Goal: Task Accomplishment & Management: Manage account settings

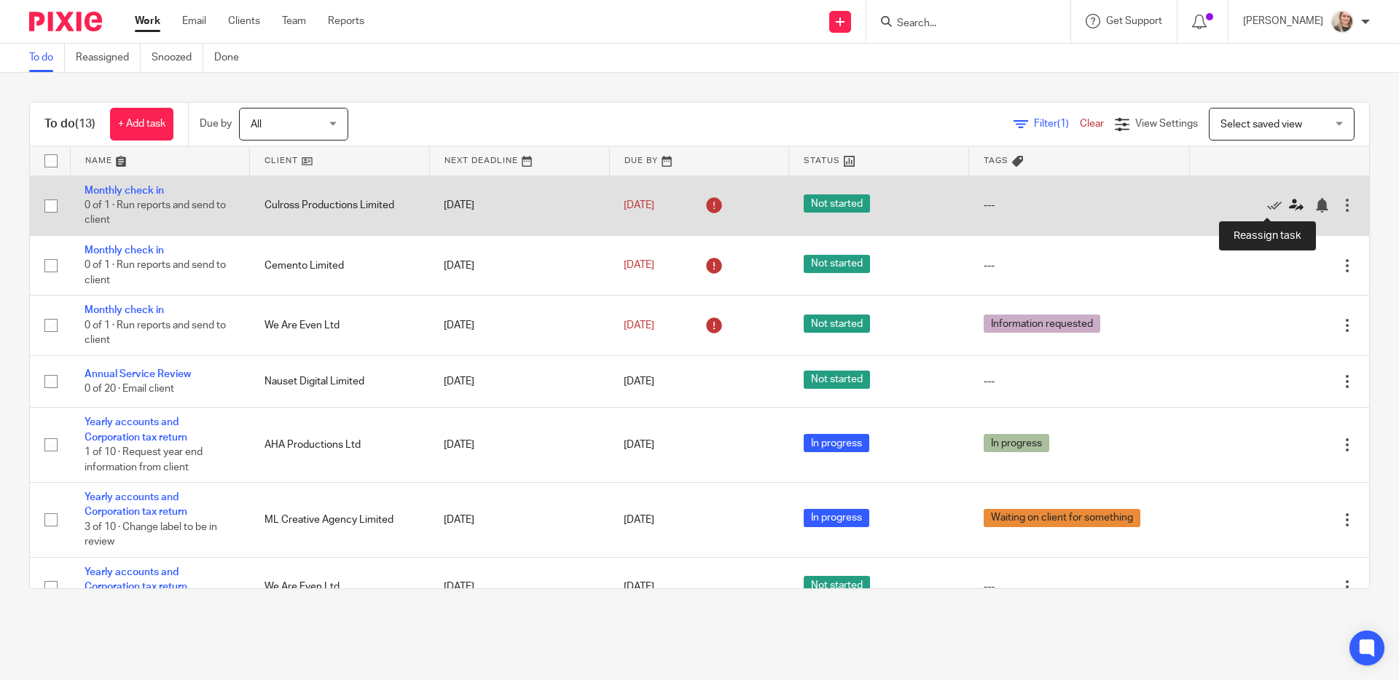
click at [1289, 209] on icon at bounding box center [1296, 205] width 15 height 15
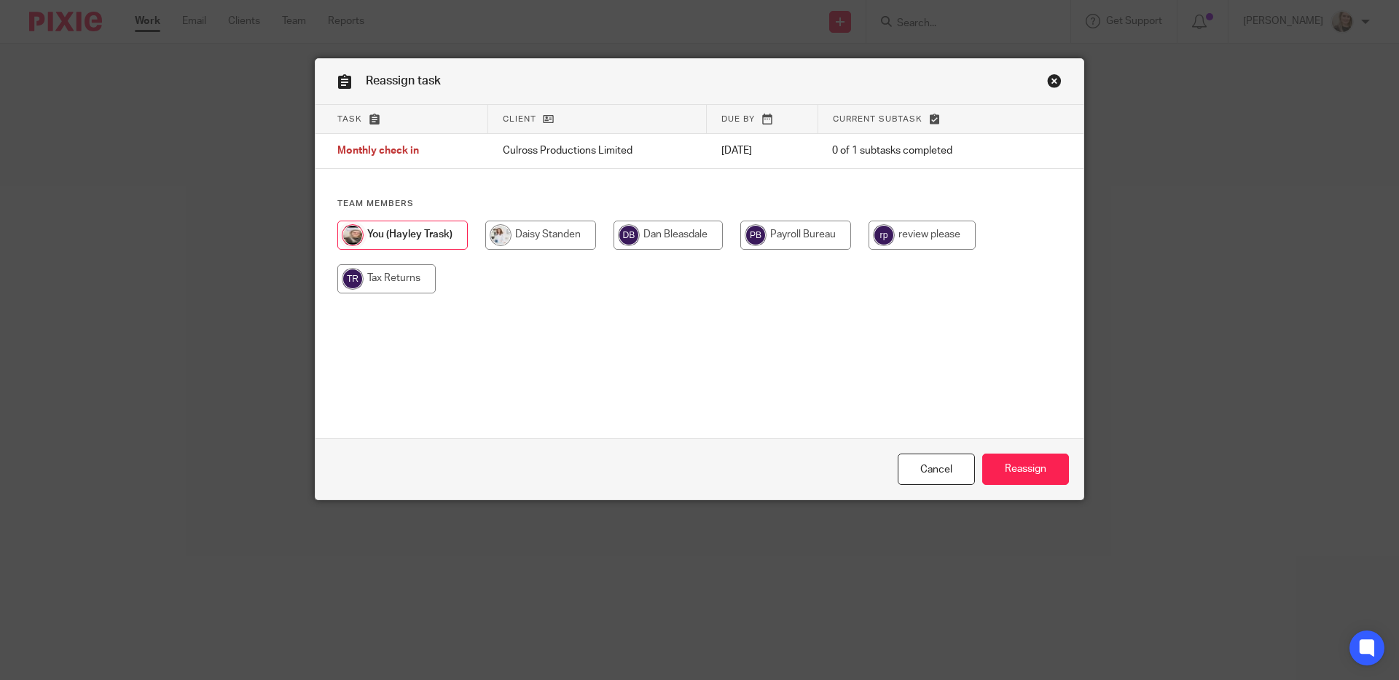
click at [669, 235] on input "radio" at bounding box center [667, 235] width 109 height 29
radio input "true"
click at [1005, 468] on input "Reassign" at bounding box center [1025, 469] width 87 height 31
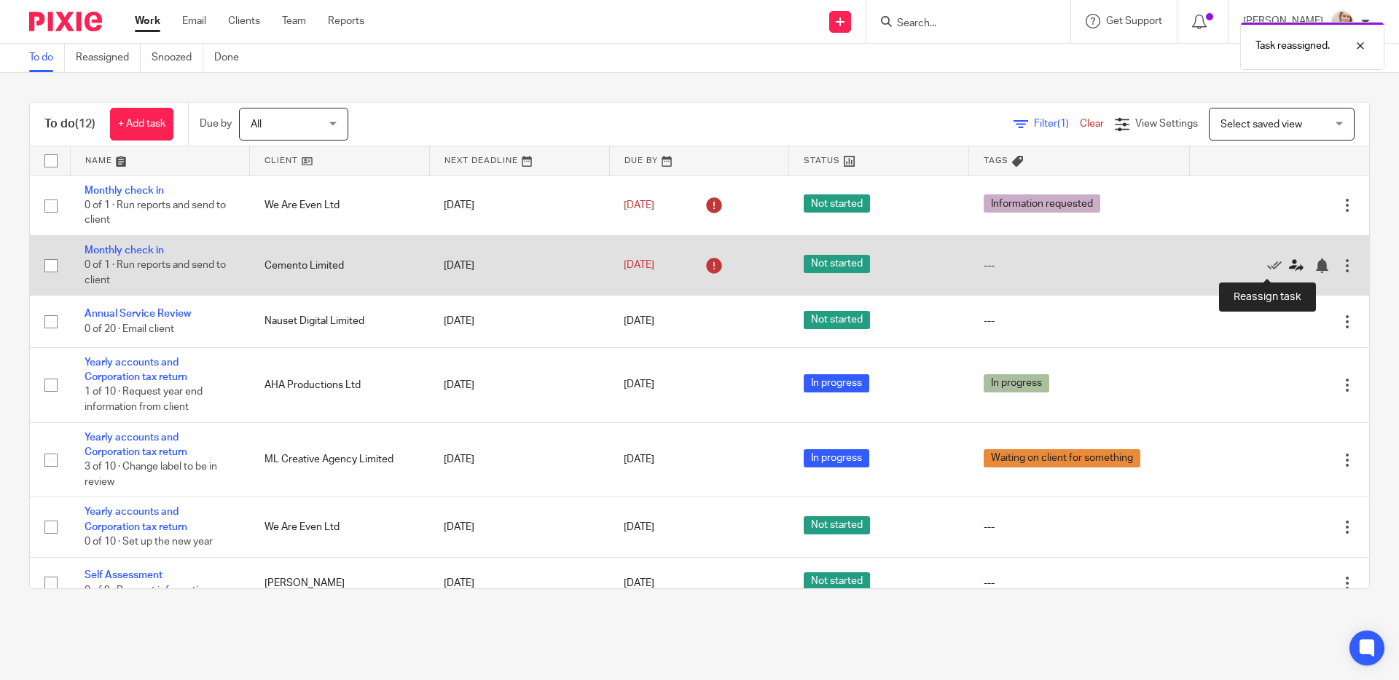
click at [1289, 268] on icon at bounding box center [1296, 266] width 15 height 15
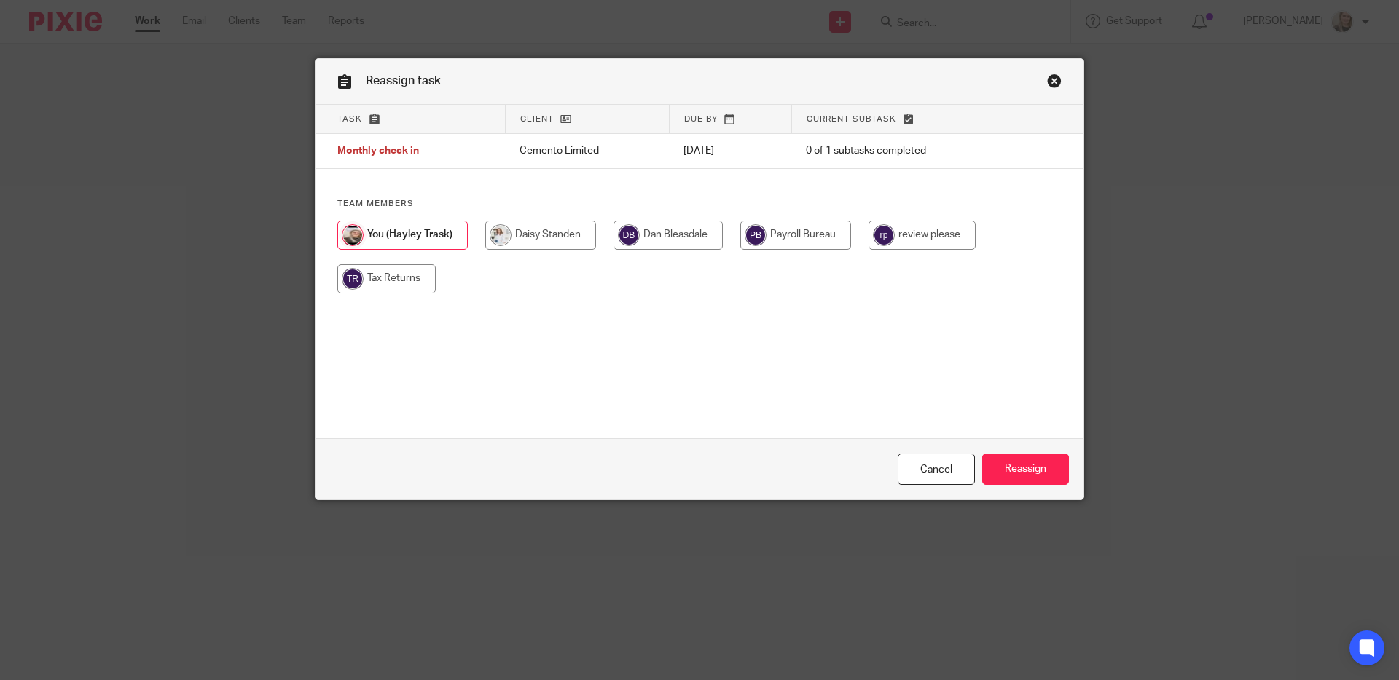
click at [680, 239] on input "radio" at bounding box center [667, 235] width 109 height 29
radio input "true"
click at [1007, 476] on input "Reassign" at bounding box center [1025, 469] width 87 height 31
